Goal: Information Seeking & Learning: Find contact information

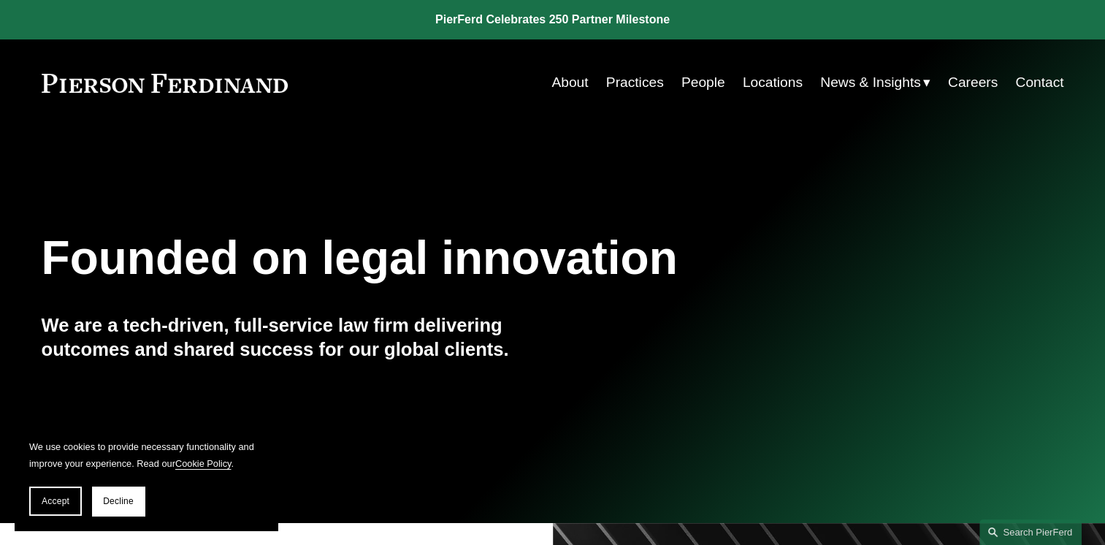
click at [698, 88] on link "People" at bounding box center [704, 83] width 44 height 28
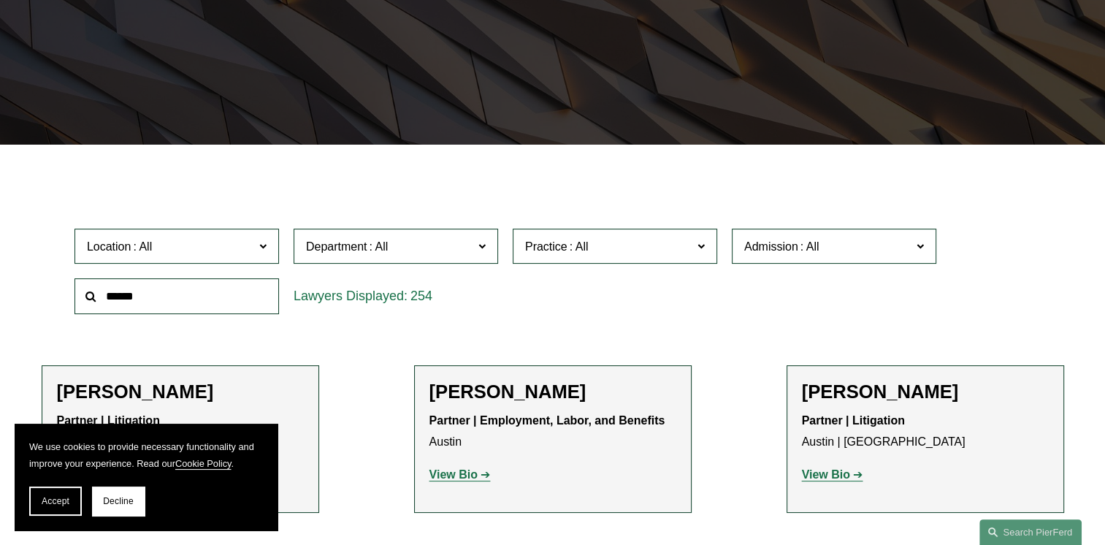
scroll to position [292, 0]
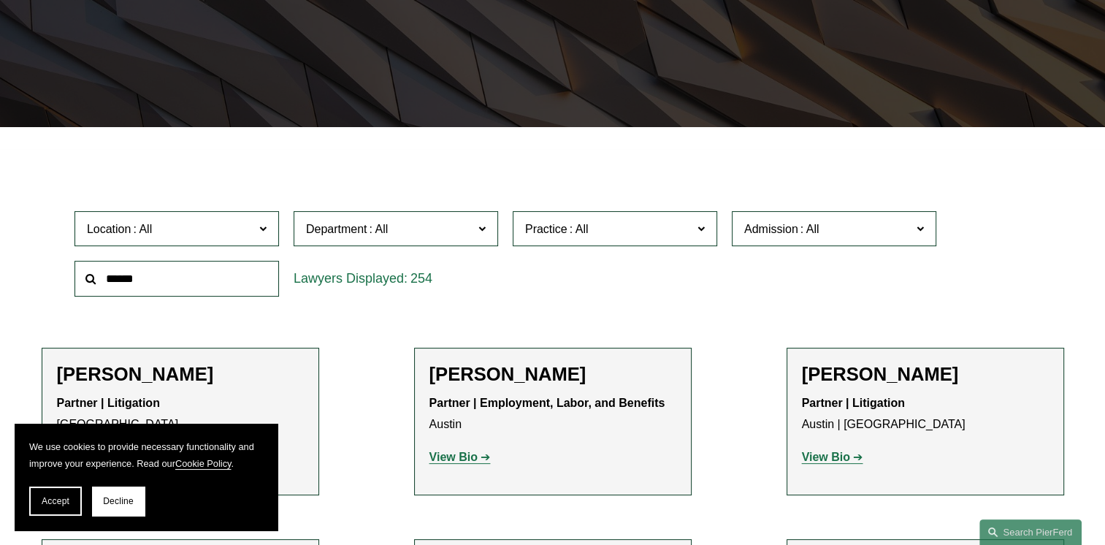
click at [253, 233] on span "Location" at bounding box center [170, 229] width 167 height 20
click at [0, 0] on link "[GEOGRAPHIC_DATA]" at bounding box center [0, 0] width 0 height 0
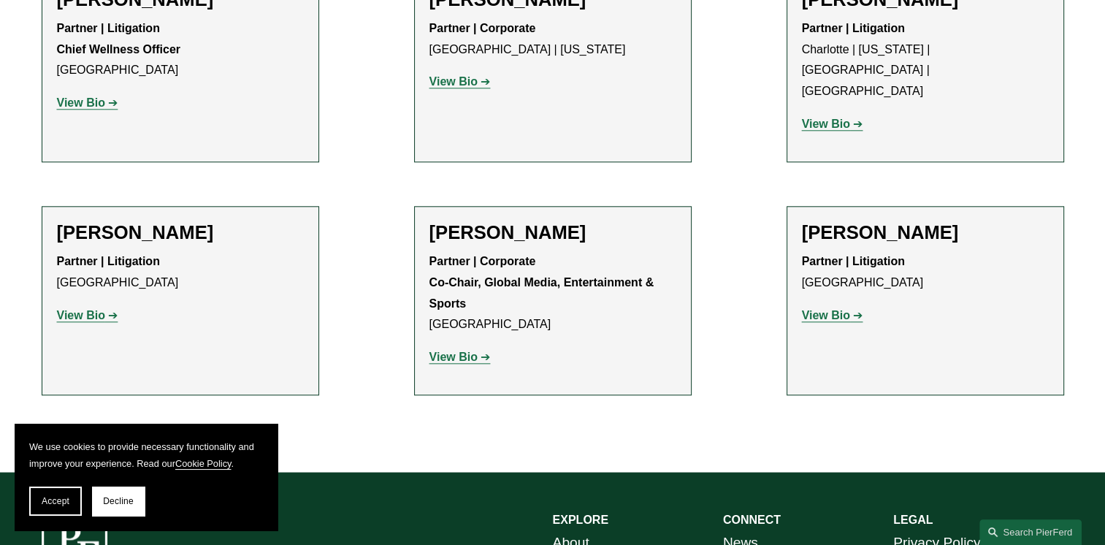
scroll to position [1534, 0]
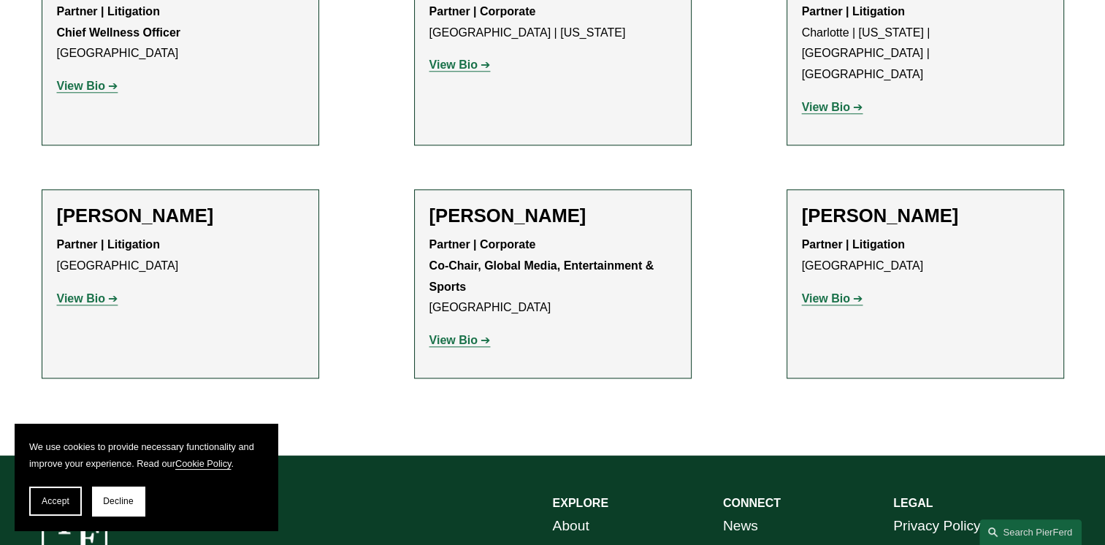
click at [853, 292] on link "View Bio" at bounding box center [832, 298] width 61 height 12
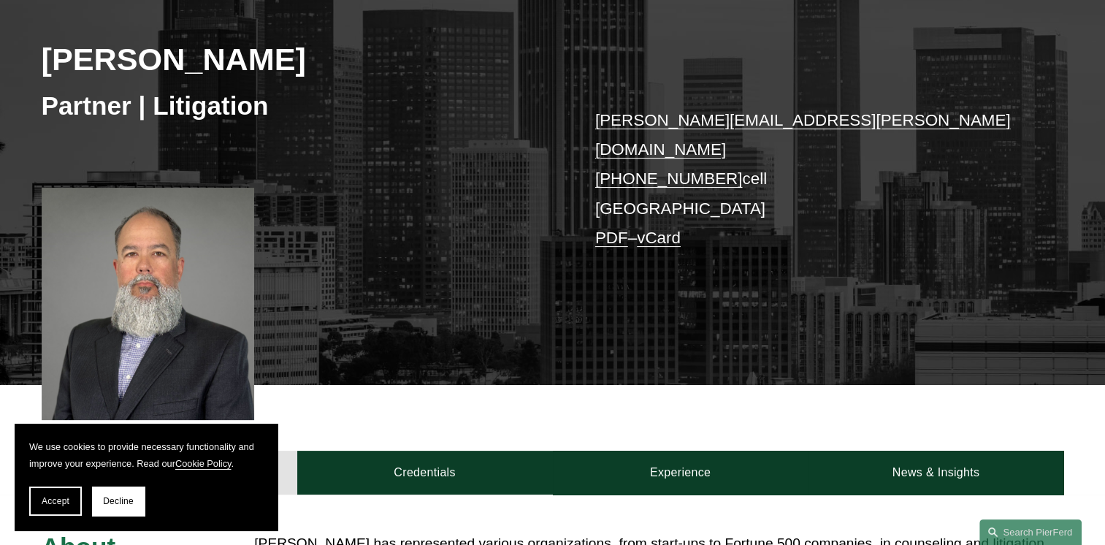
scroll to position [219, 0]
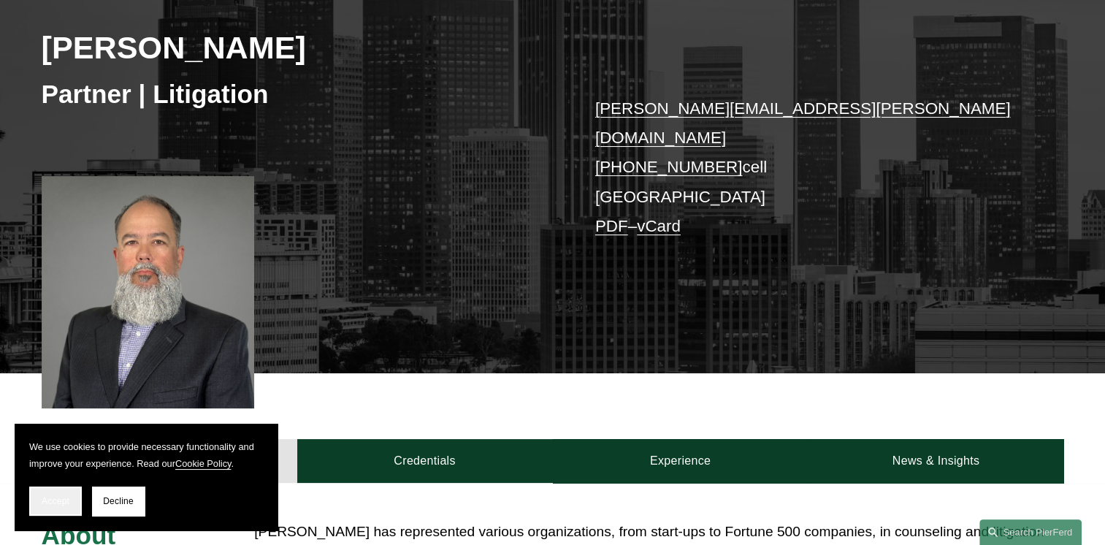
click at [63, 507] on button "Accept" at bounding box center [55, 501] width 53 height 29
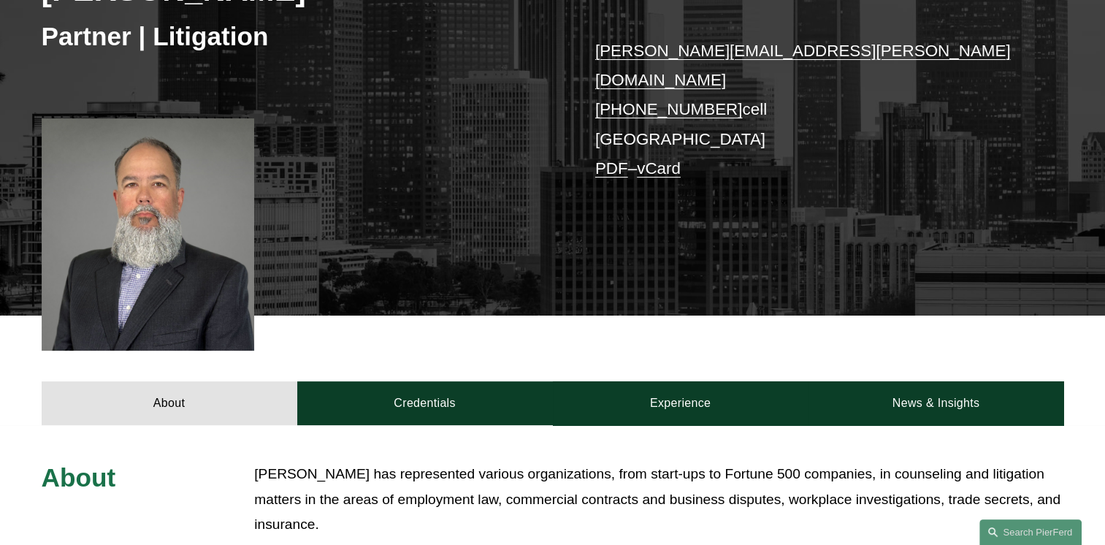
scroll to position [365, 0]
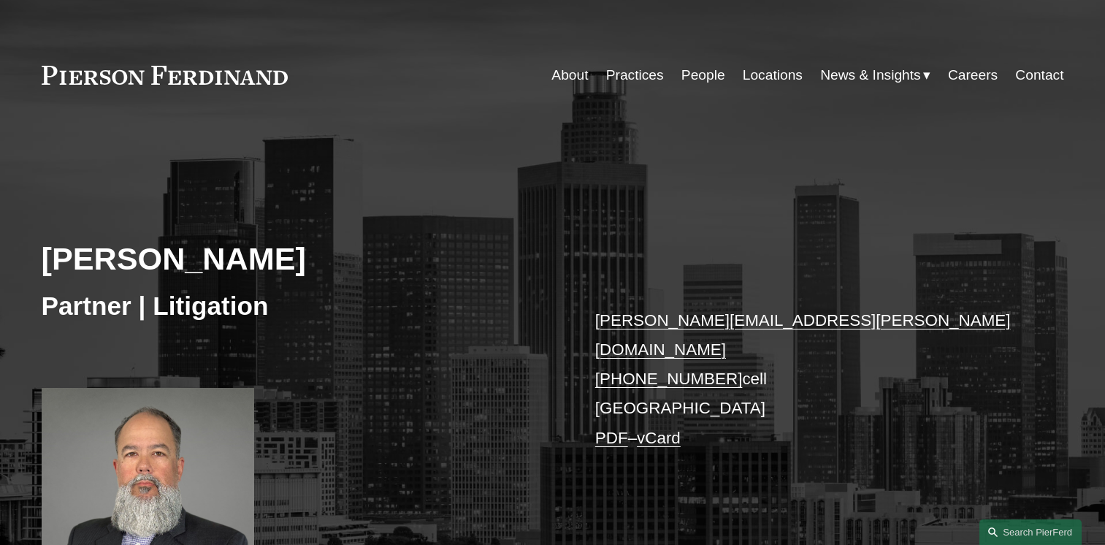
scroll to position [365, 0]
